Goal: Information Seeking & Learning: Learn about a topic

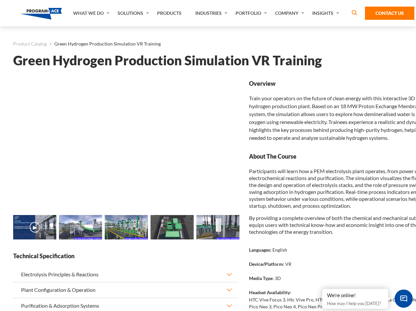
click at [126, 239] on img at bounding box center [126, 227] width 43 height 24
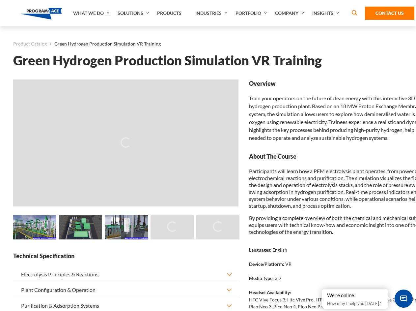
click at [0, 239] on main "Product Catalog Green Hydrogen Production Simulation VR Training Green Hydrogen…" at bounding box center [208, 217] width 416 height 383
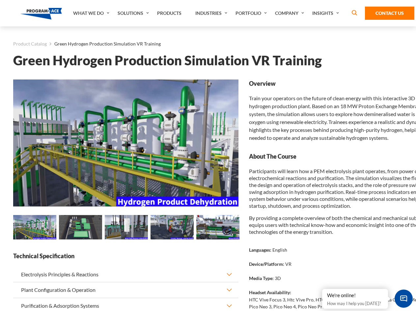
click at [0, 239] on main "Product Catalog Green Hydrogen Production Simulation VR Training Green Hydrogen…" at bounding box center [208, 217] width 416 height 383
click at [5, 239] on main "Product Catalog Green Hydrogen Production Simulation VR Training Green Hydrogen…" at bounding box center [208, 217] width 416 height 383
click at [35, 228] on img at bounding box center [34, 227] width 43 height 24
click at [80, 228] on img at bounding box center [80, 227] width 43 height 24
click at [126, 228] on img at bounding box center [126, 227] width 43 height 24
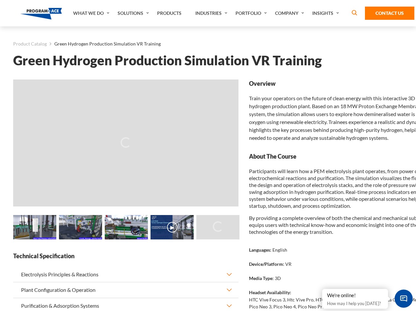
click at [102, 228] on img at bounding box center [80, 227] width 43 height 24
